Goal: Task Accomplishment & Management: Manage account settings

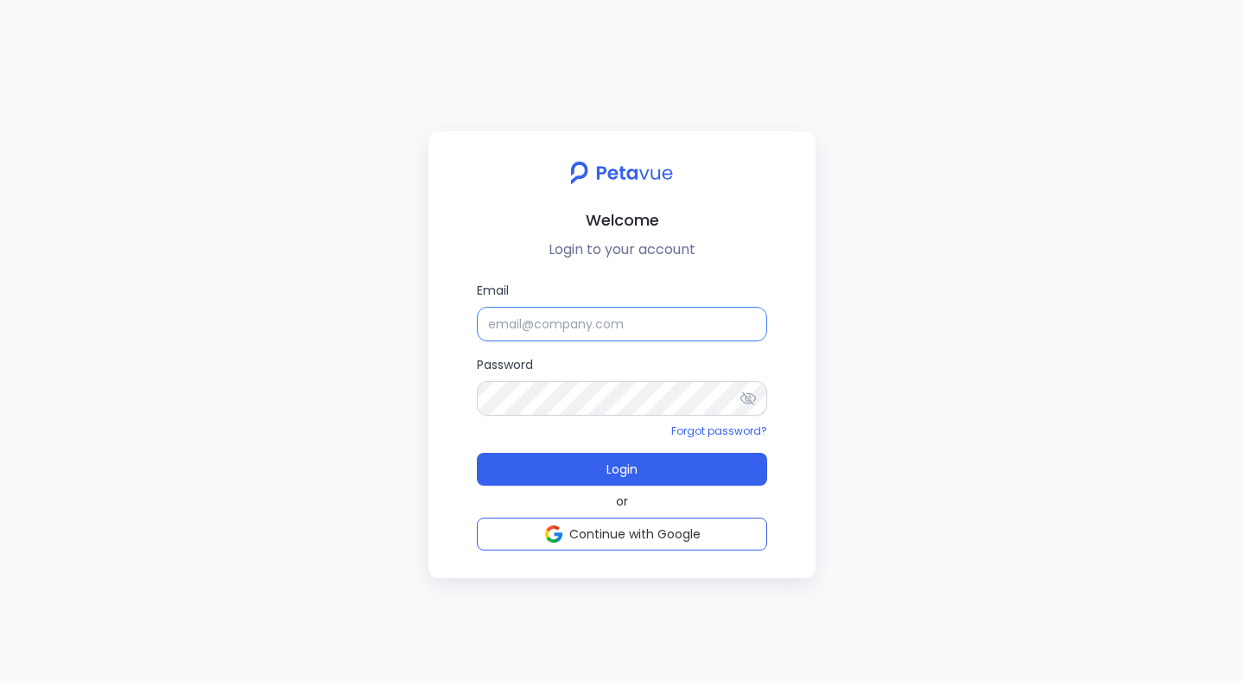
click at [530, 338] on input "Email" at bounding box center [622, 324] width 290 height 35
type input "[EMAIL_ADDRESS][DOMAIN_NAME]"
click at [477, 453] on button "Login" at bounding box center [622, 469] width 290 height 33
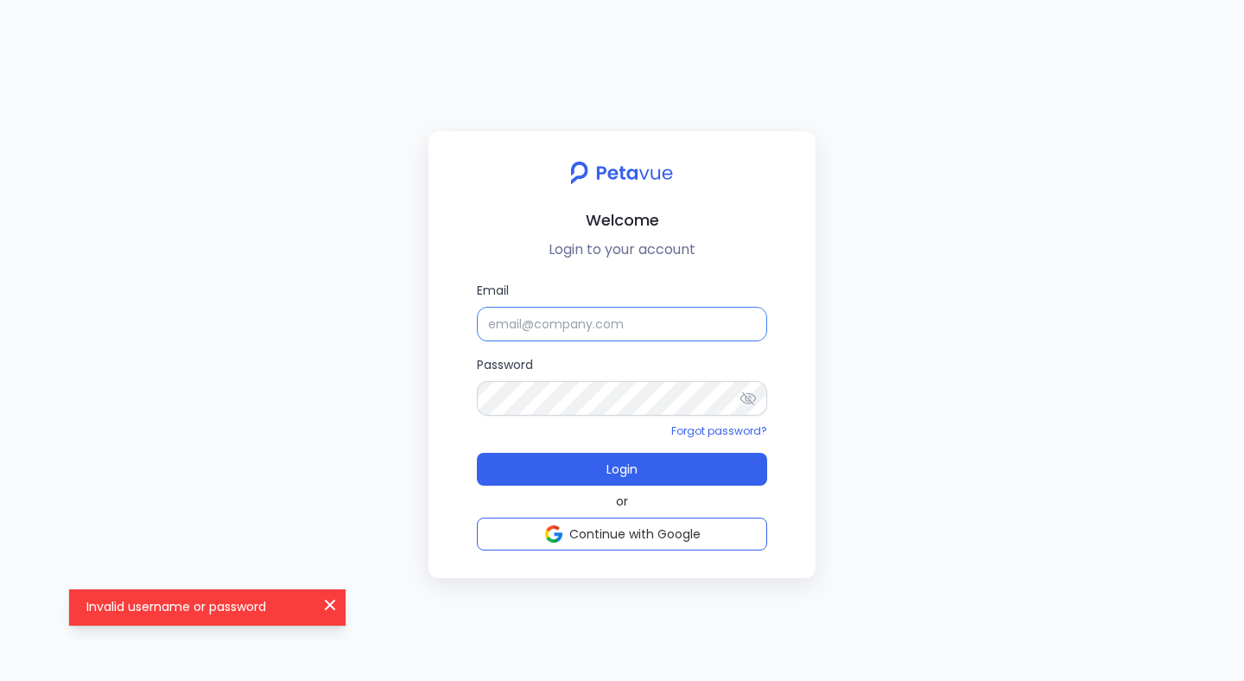
click at [601, 327] on input "Email" at bounding box center [622, 324] width 290 height 35
type input "[EMAIL_ADDRESS][DOMAIN_NAME]"
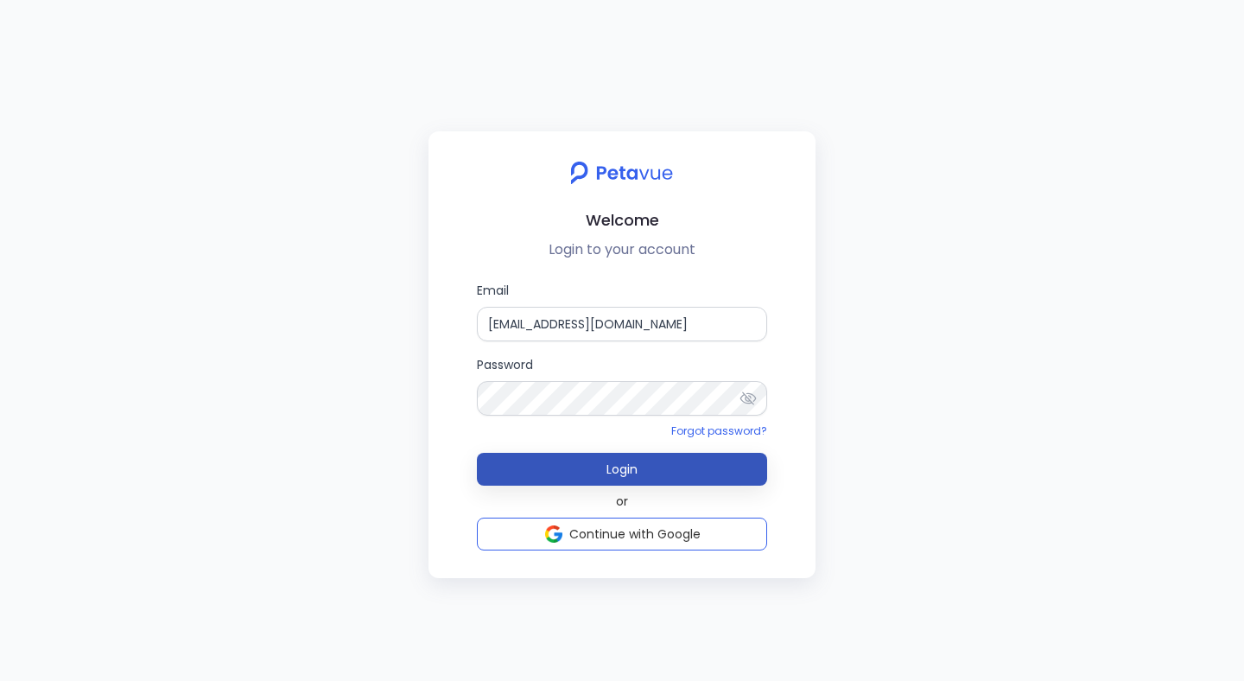
click at [477, 453] on button "Login" at bounding box center [622, 469] width 290 height 33
